Goal: Task Accomplishment & Management: Use online tool/utility

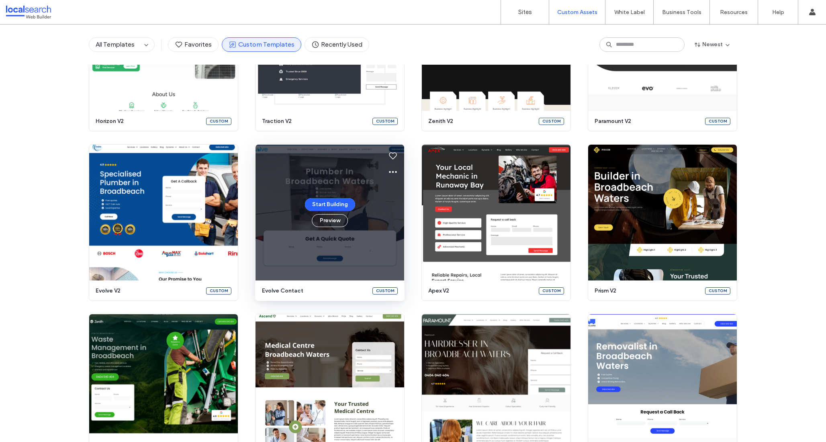
scroll to position [333, 0]
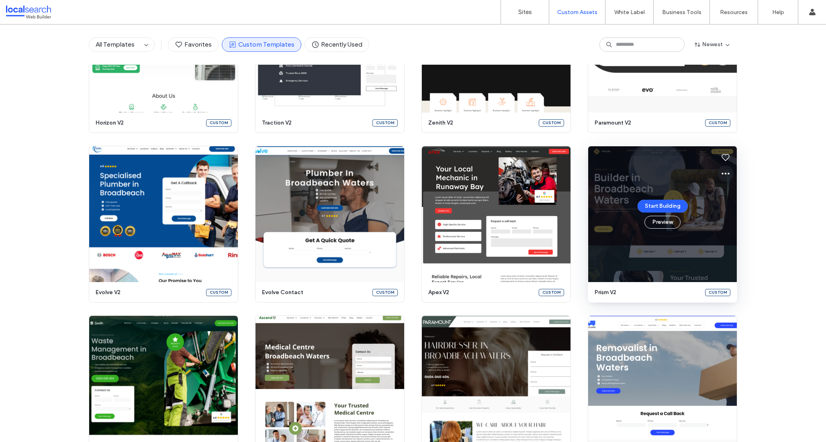
click at [724, 176] on icon at bounding box center [726, 174] width 10 height 10
click at [741, 209] on span "Edit template" at bounding box center [749, 211] width 34 height 8
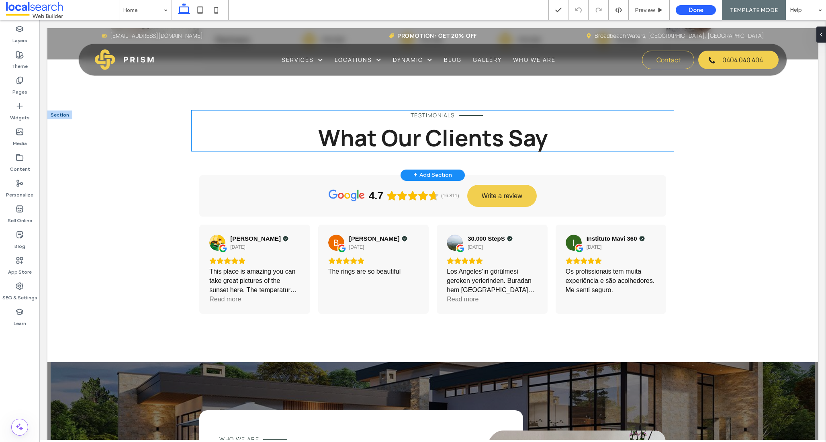
scroll to position [1450, 0]
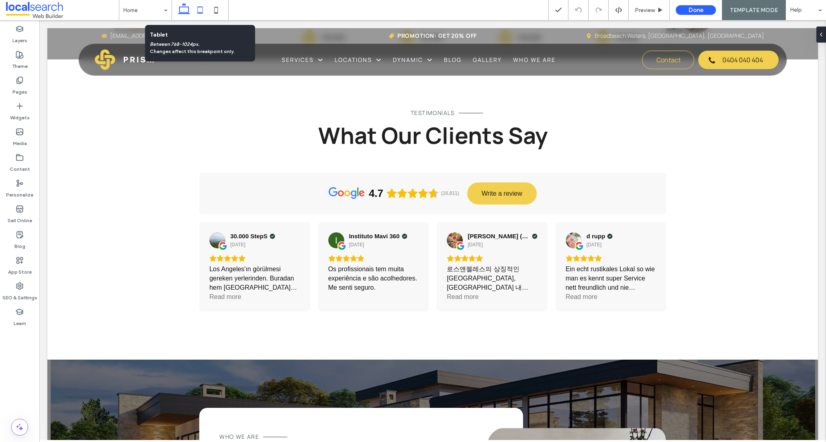
drag, startPoint x: 201, startPoint y: 10, endPoint x: 114, endPoint y: 167, distance: 179.4
click at [201, 10] on icon at bounding box center [200, 10] width 16 height 16
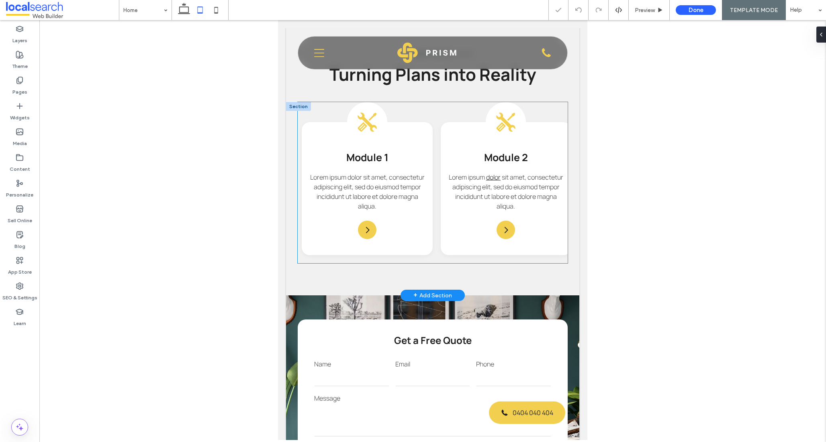
scroll to position [808, 0]
